Goal: Transaction & Acquisition: Download file/media

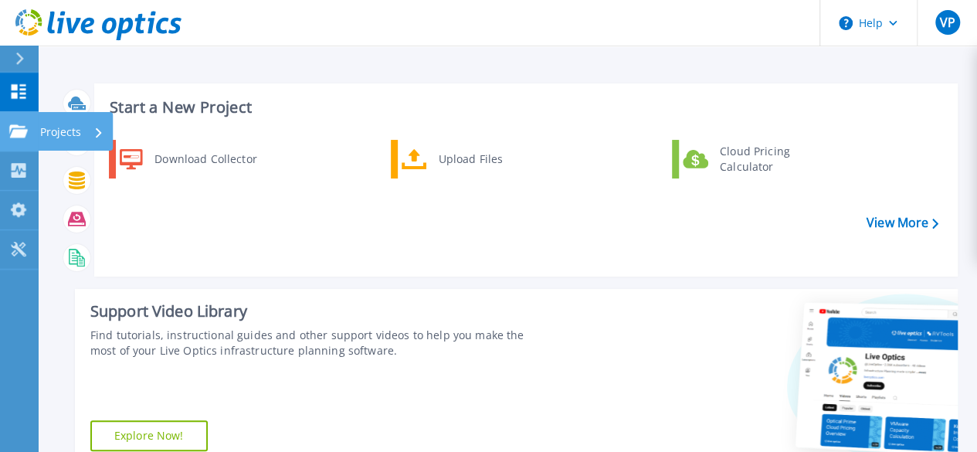
click at [25, 129] on icon at bounding box center [18, 130] width 19 height 13
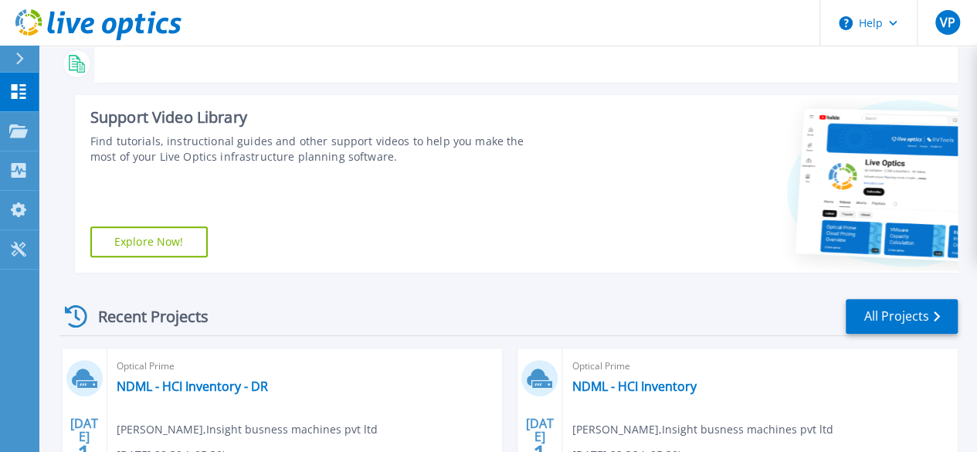
scroll to position [188, 0]
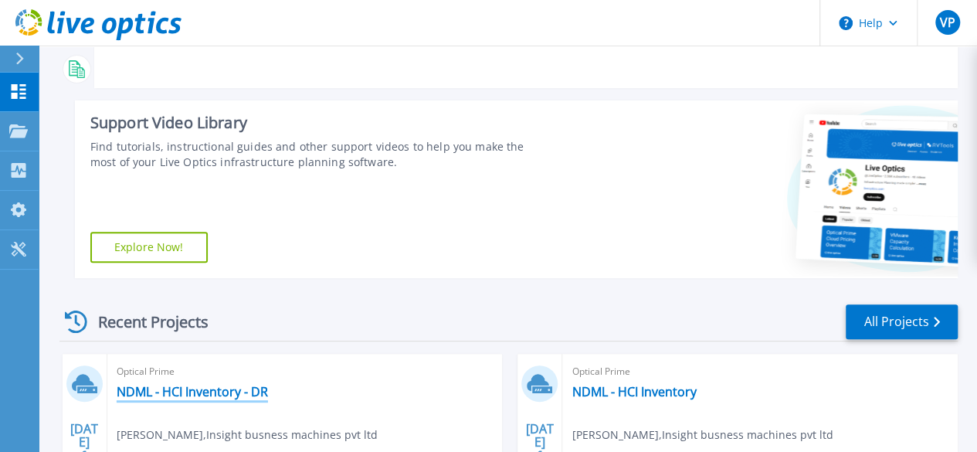
click at [253, 396] on link "NDML - HCI Inventory - DR" at bounding box center [192, 391] width 151 height 15
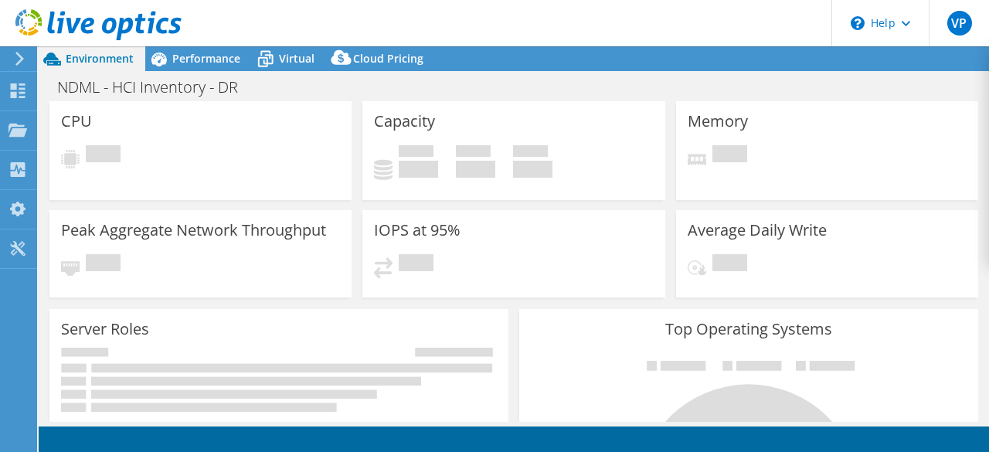
select select "[GEOGRAPHIC_DATA]"
select select "INR"
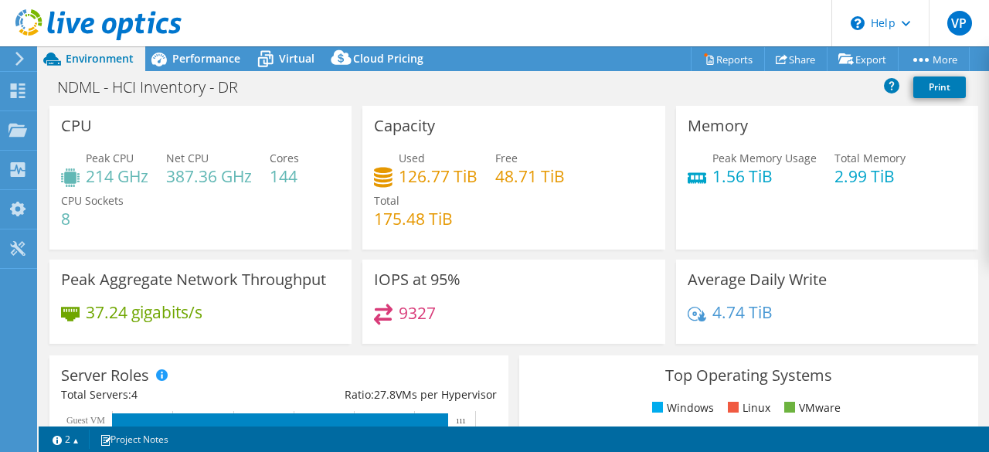
scroll to position [8, 0]
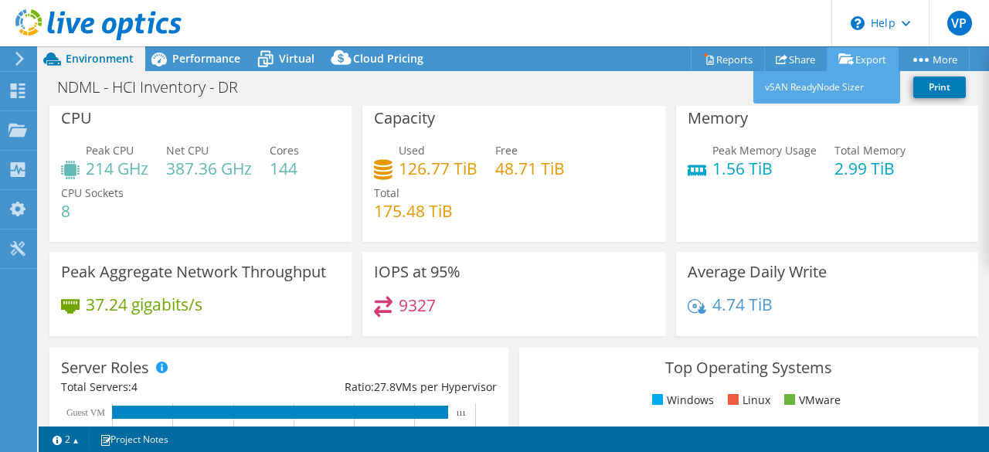
click at [852, 60] on link "Export" at bounding box center [863, 59] width 72 height 24
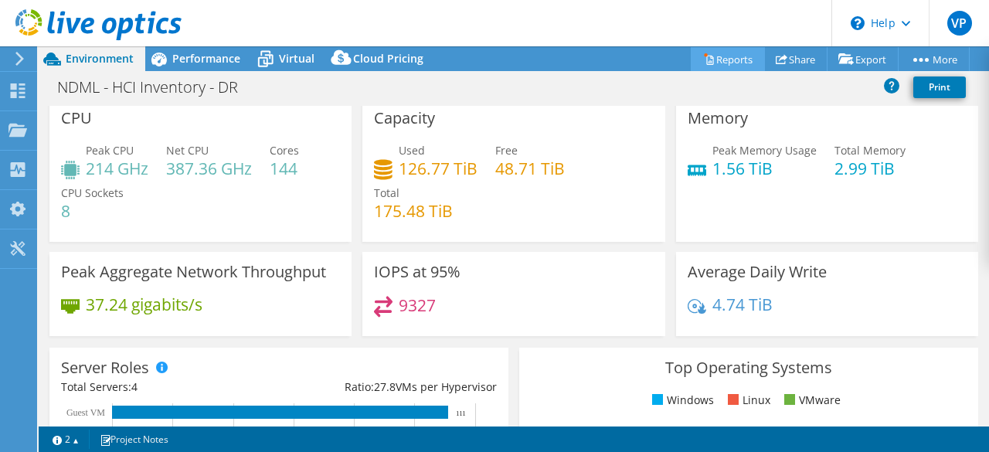
click at [708, 59] on link "Reports" at bounding box center [728, 59] width 74 height 24
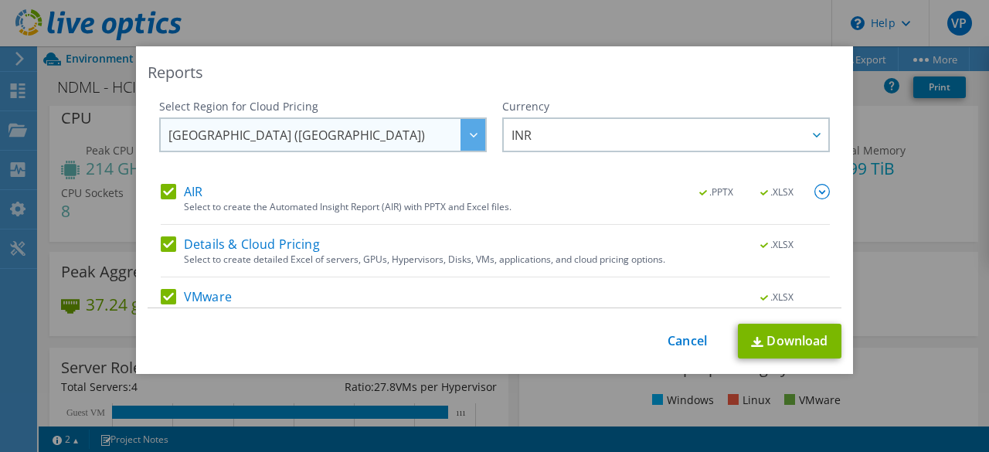
click at [409, 142] on span "[GEOGRAPHIC_DATA] ([GEOGRAPHIC_DATA])" at bounding box center [326, 135] width 317 height 32
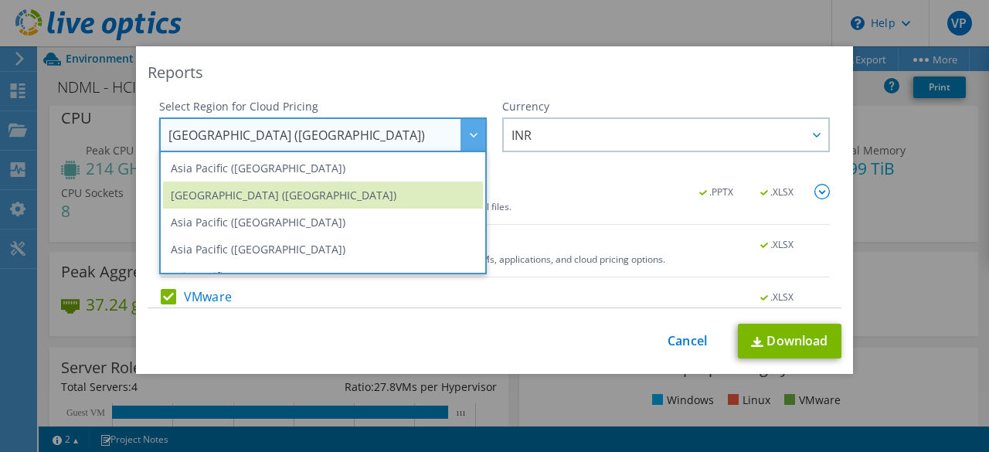
click at [409, 142] on span "[GEOGRAPHIC_DATA] ([GEOGRAPHIC_DATA])" at bounding box center [326, 135] width 317 height 32
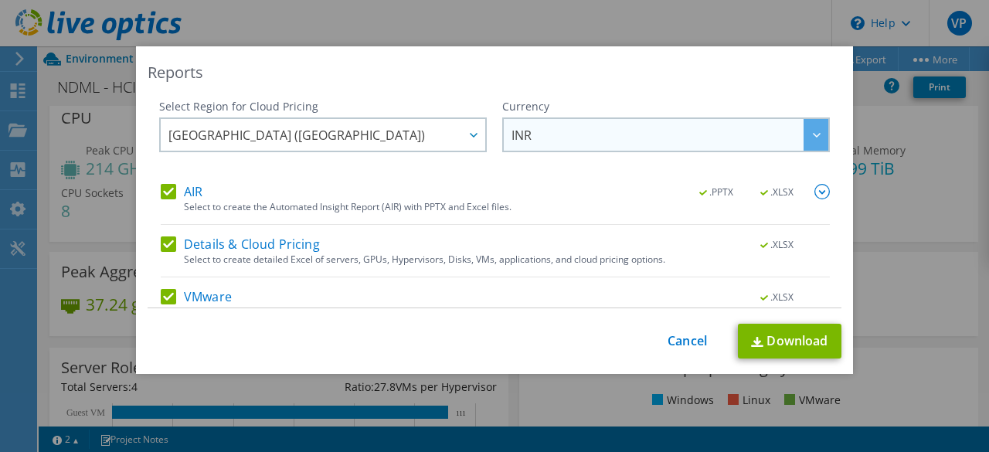
click at [533, 135] on span "INR" at bounding box center [669, 135] width 317 height 32
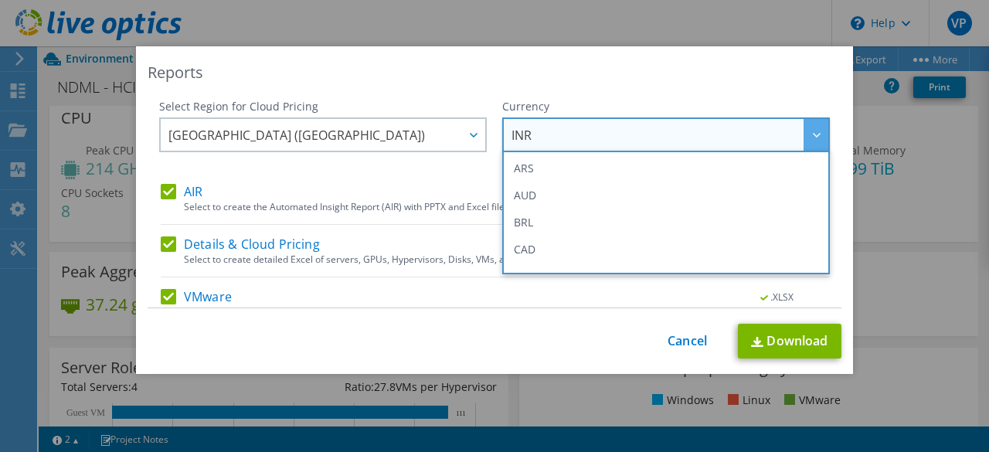
click at [533, 135] on span "INR" at bounding box center [669, 135] width 317 height 32
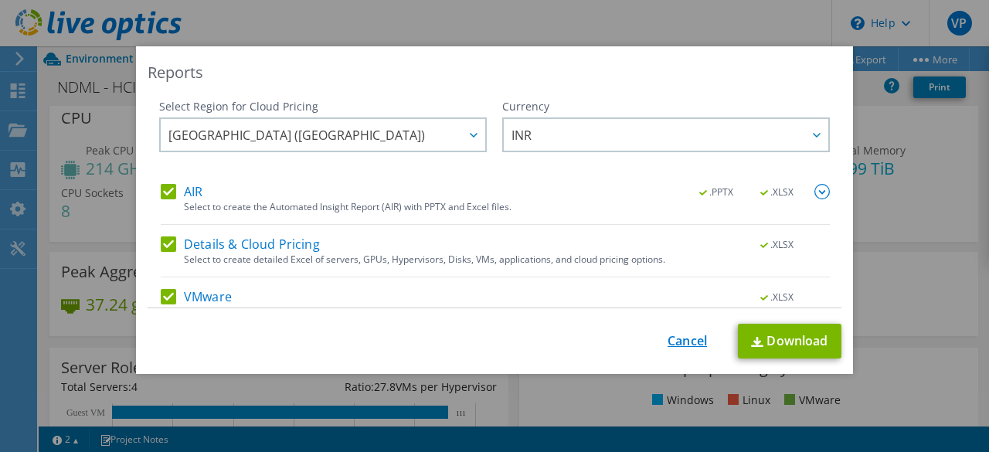
click at [675, 340] on link "Cancel" at bounding box center [686, 341] width 39 height 15
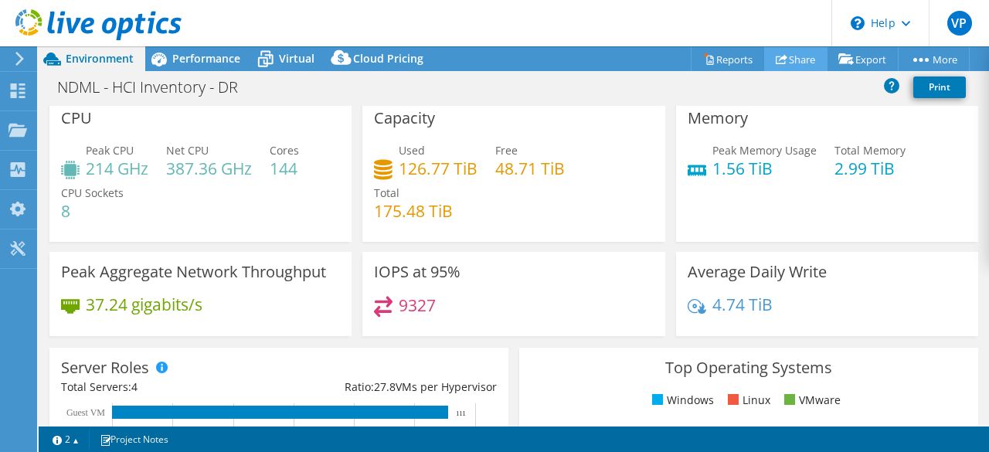
click at [783, 58] on link "Share" at bounding box center [795, 59] width 63 height 24
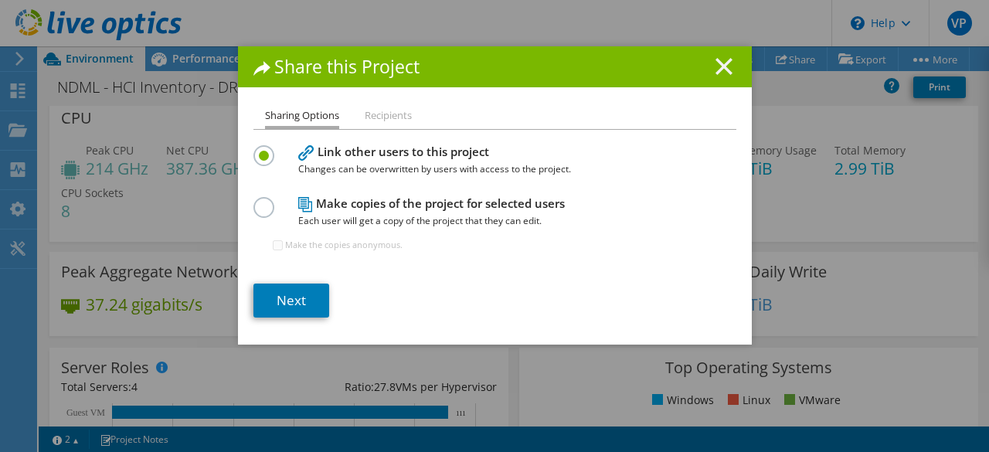
click at [715, 69] on icon at bounding box center [723, 66] width 17 height 17
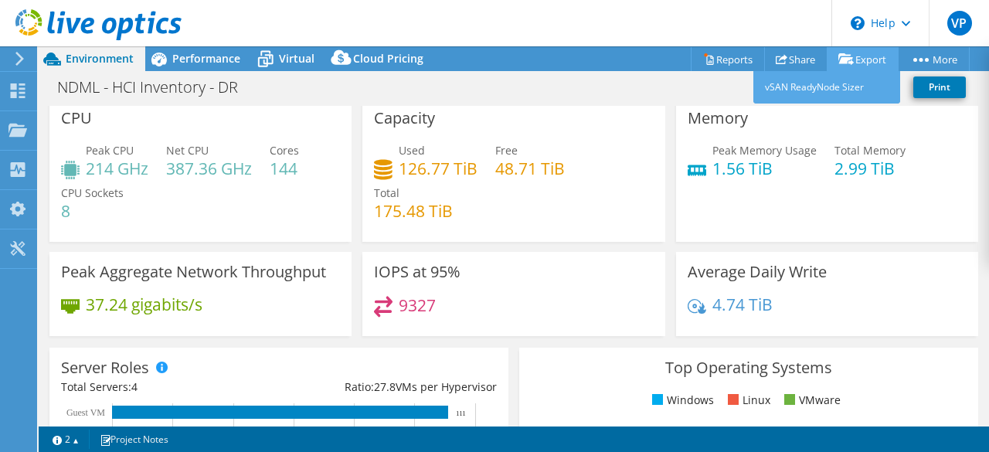
click at [851, 56] on link "Export" at bounding box center [863, 59] width 72 height 24
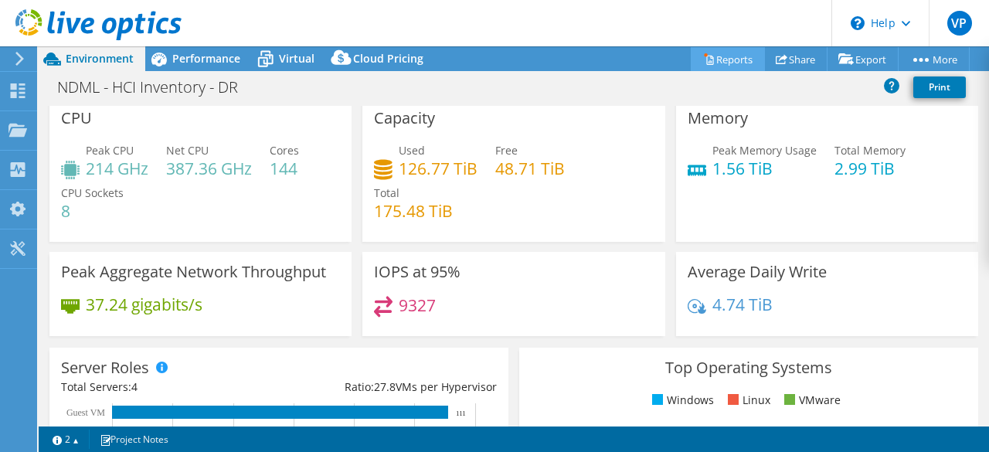
click at [703, 58] on icon at bounding box center [709, 59] width 12 height 12
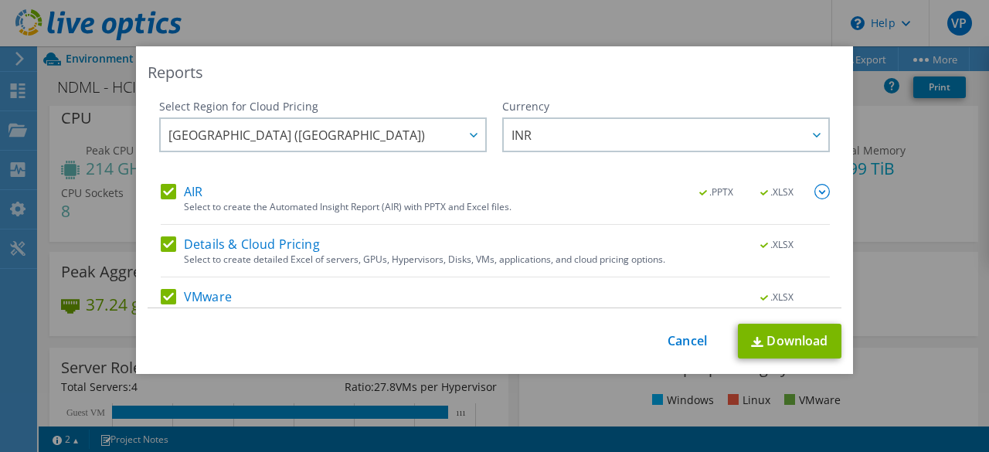
scroll to position [73, 0]
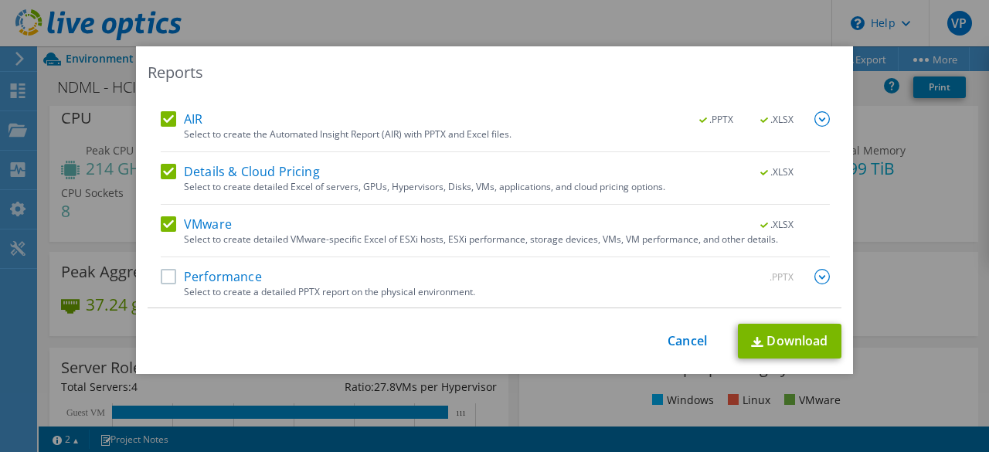
click at [161, 279] on label "Performance" at bounding box center [211, 276] width 101 height 15
click at [0, 0] on input "Performance" at bounding box center [0, 0] width 0 height 0
click at [786, 332] on link "Download" at bounding box center [790, 341] width 104 height 35
click at [672, 341] on link "Cancel" at bounding box center [686, 341] width 39 height 15
